Goal: Task Accomplishment & Management: Complete application form

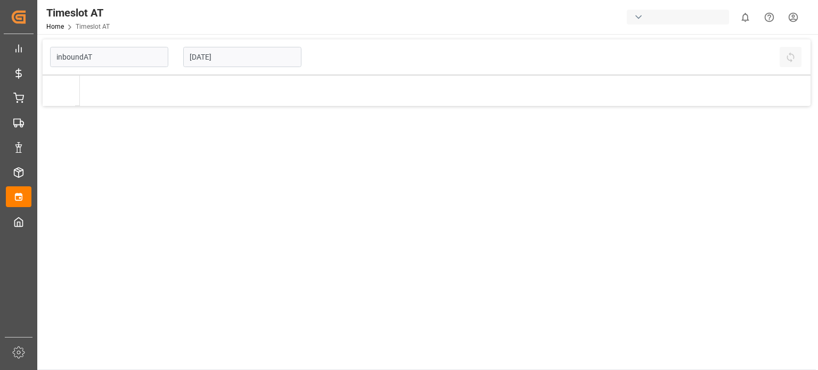
type input "Inbound AT"
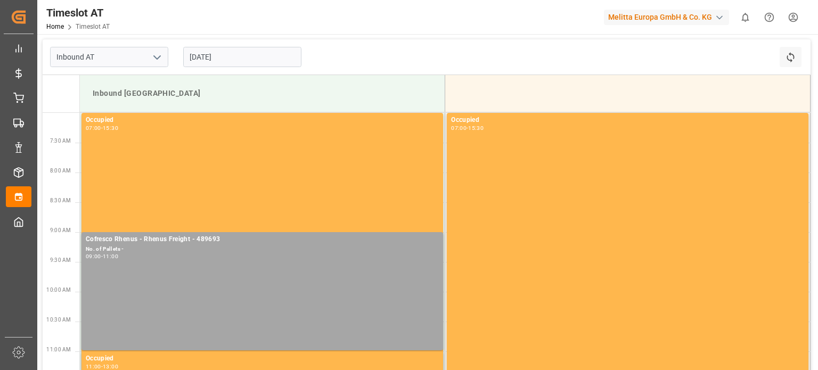
click at [250, 57] on input "[DATE]" at bounding box center [242, 57] width 118 height 20
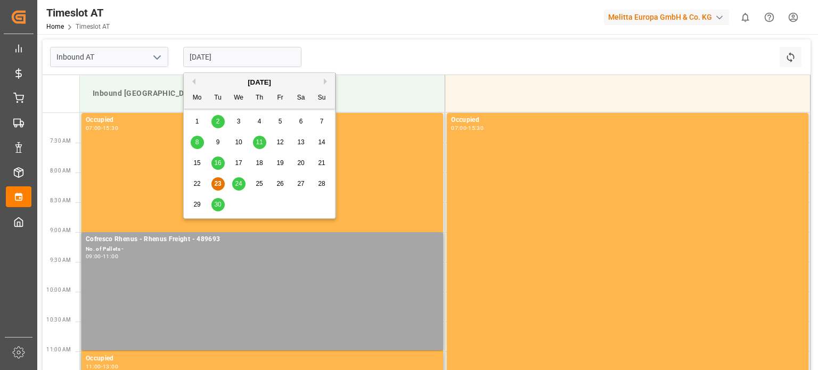
click at [234, 189] on div "24" at bounding box center [238, 184] width 13 height 13
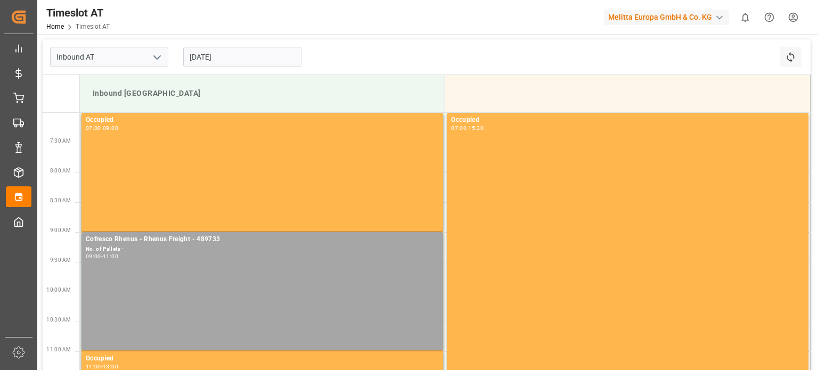
click at [195, 52] on input "24-09-2025" at bounding box center [242, 57] width 118 height 20
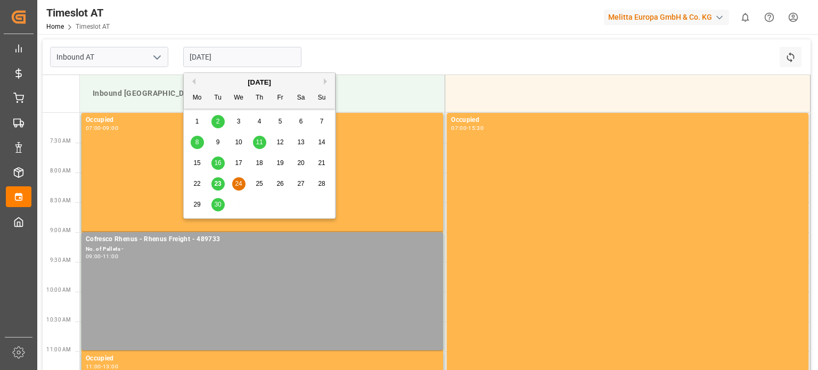
click at [218, 206] on span "30" at bounding box center [217, 204] width 7 height 7
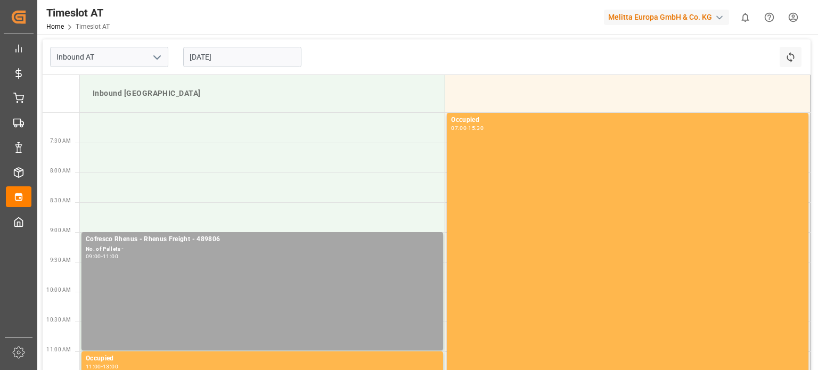
click at [270, 64] on input "30-09-2025" at bounding box center [242, 57] width 118 height 20
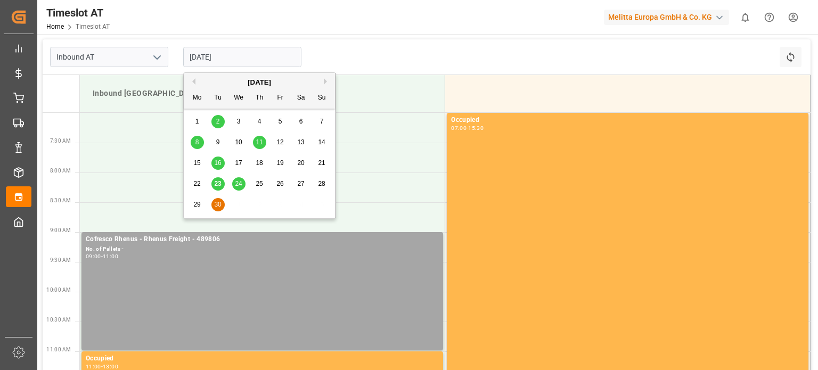
click at [220, 185] on span "23" at bounding box center [217, 183] width 7 height 7
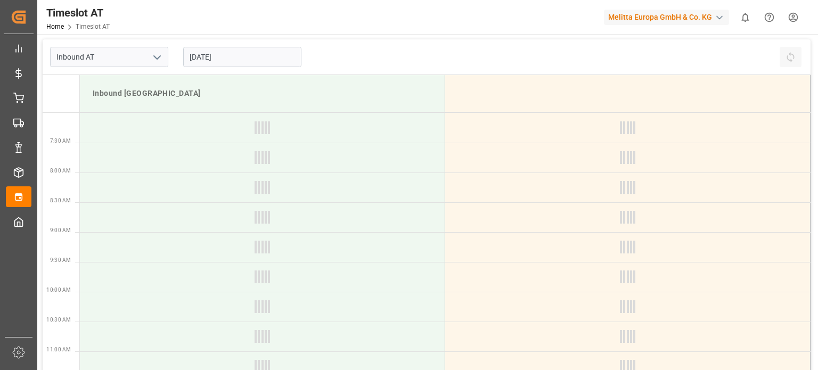
type input "[DATE]"
